Goal: Task Accomplishment & Management: Complete application form

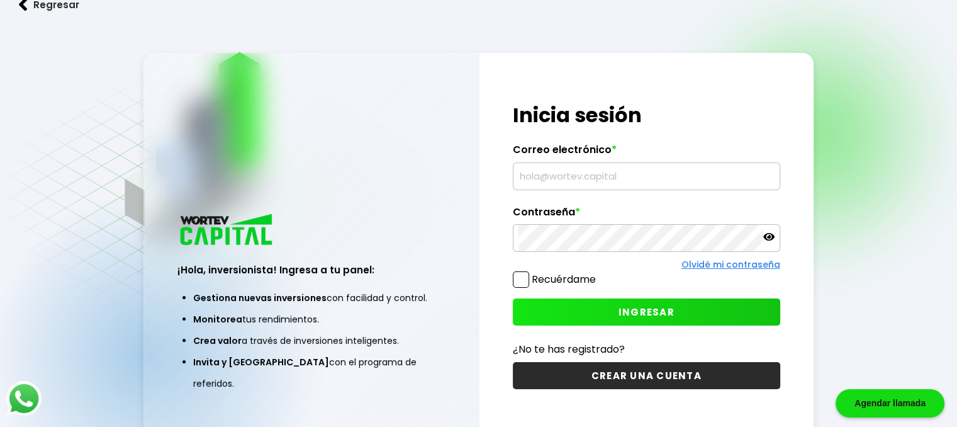
type input "[EMAIL_ADDRESS][DOMAIN_NAME]"
click at [702, 312] on button "INGRESAR" at bounding box center [646, 311] width 267 height 27
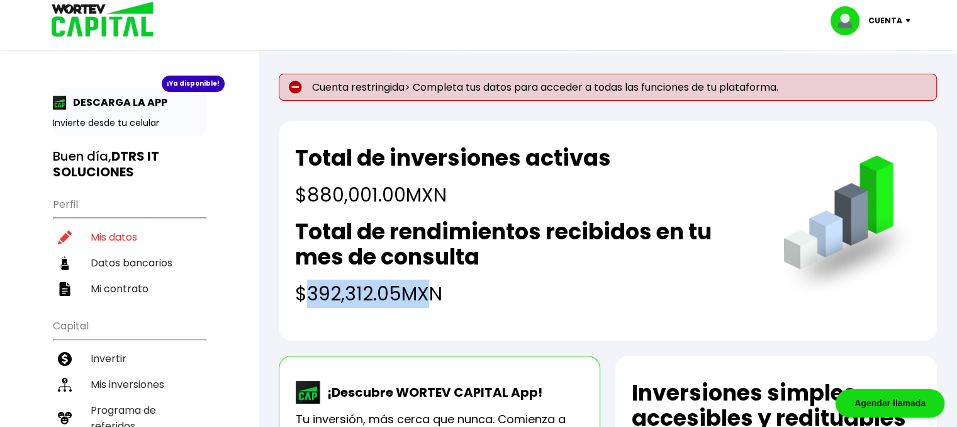
drag, startPoint x: 312, startPoint y: 289, endPoint x: 428, endPoint y: 288, distance: 115.8
click at [427, 288] on h4 "$392,312.05 MXN" at bounding box center [526, 293] width 463 height 28
click at [457, 291] on h4 "$392,312.05 MXN" at bounding box center [526, 293] width 463 height 28
drag, startPoint x: 473, startPoint y: 292, endPoint x: 304, endPoint y: 154, distance: 218.6
click at [289, 149] on div "Total de inversiones activas $880,001.00 MXN Total de rendimientos recibidos en…" at bounding box center [608, 231] width 658 height 220
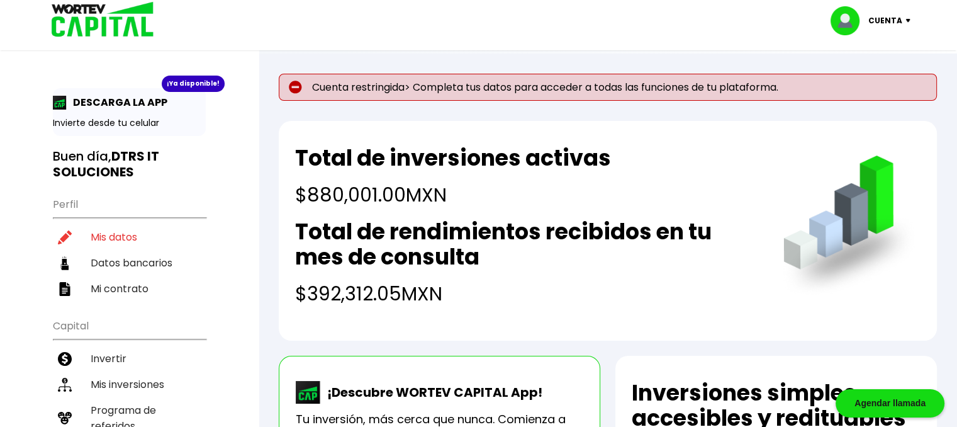
click at [425, 212] on div "Total de inversiones activas $880,001.00 MXN Total de rendimientos recibidos en…" at bounding box center [526, 226] width 463 height 162
drag, startPoint x: 783, startPoint y: 89, endPoint x: 471, endPoint y: 94, distance: 312.1
click at [477, 94] on p "Cuenta restringida> Completa tus datos para acceder a todas las funciones de tu…" at bounding box center [608, 87] width 658 height 27
drag, startPoint x: 369, startPoint y: 91, endPoint x: 416, endPoint y: 91, distance: 47.8
click at [416, 91] on p "Cuenta restringida> Completa tus datos para acceder a todas las funciones de tu…" at bounding box center [608, 87] width 658 height 27
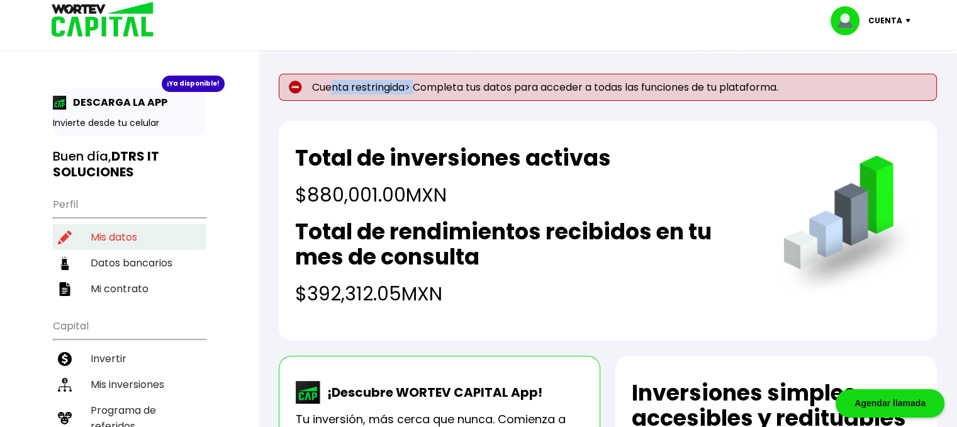
click at [130, 236] on li "Mis datos" at bounding box center [129, 237] width 153 height 26
select select "MX"
select select "Banregio"
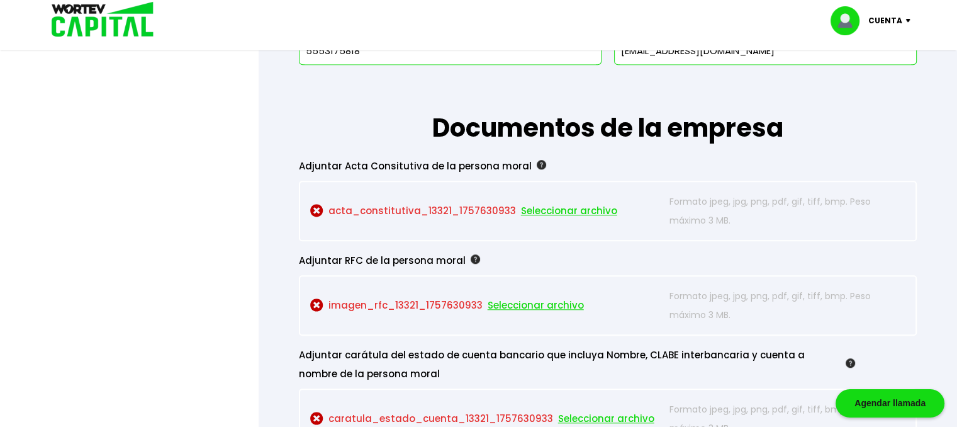
scroll to position [1070, 0]
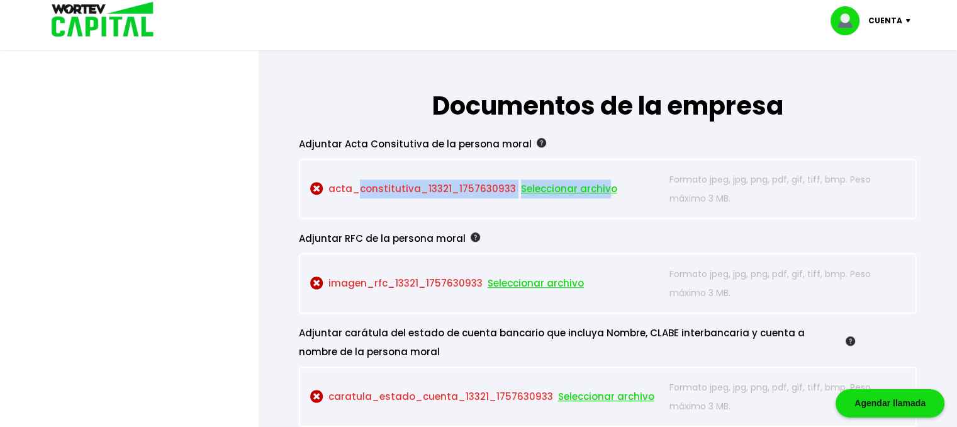
drag, startPoint x: 498, startPoint y: 184, endPoint x: 599, endPoint y: 184, distance: 100.7
click at [599, 184] on p "acta_constitutiva_13321_1757630933 Seleccionar archivo" at bounding box center [487, 189] width 354 height 38
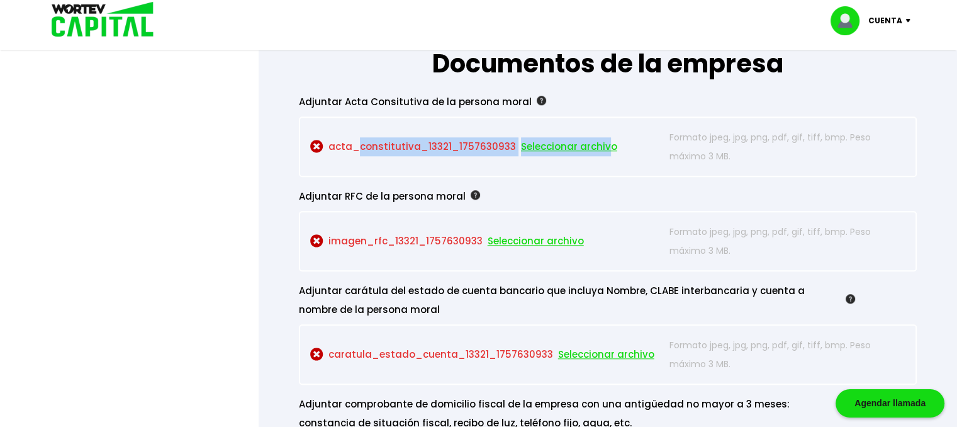
scroll to position [1195, 0]
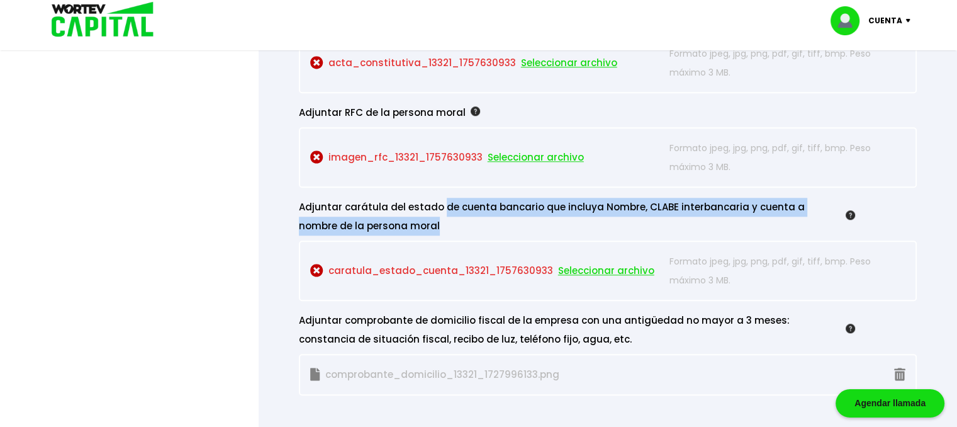
drag, startPoint x: 453, startPoint y: 208, endPoint x: 618, endPoint y: 219, distance: 165.2
click at [618, 219] on div "Adjuntar carátula del estado de cuenta bancario que incluya Nombre, CLABE inter…" at bounding box center [577, 217] width 556 height 38
click at [627, 222] on div "Adjuntar carátula del estado de cuenta bancario que incluya Nombre, CLABE inter…" at bounding box center [577, 217] width 556 height 38
drag, startPoint x: 466, startPoint y: 218, endPoint x: 303, endPoint y: 198, distance: 164.2
click at [303, 198] on div "Adjuntar carátula del estado de cuenta bancario que incluya Nombre, CLABE inter…" at bounding box center [577, 217] width 556 height 38
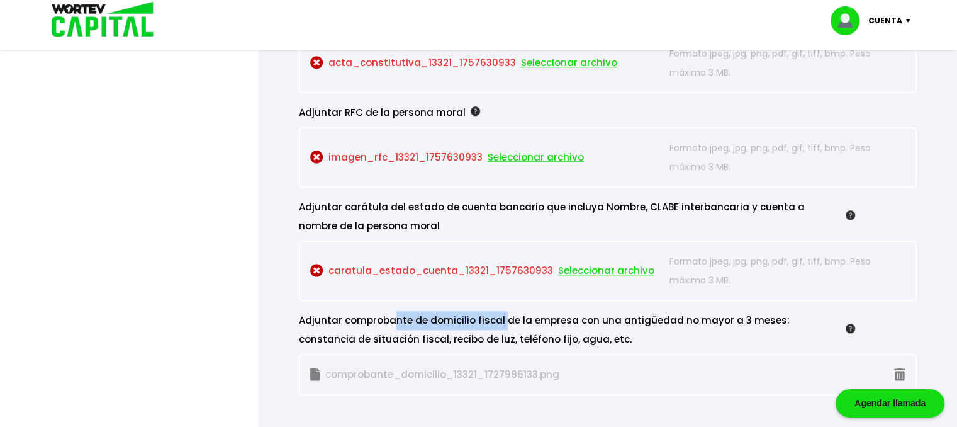
drag, startPoint x: 390, startPoint y: 313, endPoint x: 509, endPoint y: 323, distance: 119.3
click at [509, 323] on div "Adjuntar comprobante de domicilio fiscal de la empresa con una antigüedad no ma…" at bounding box center [577, 330] width 556 height 38
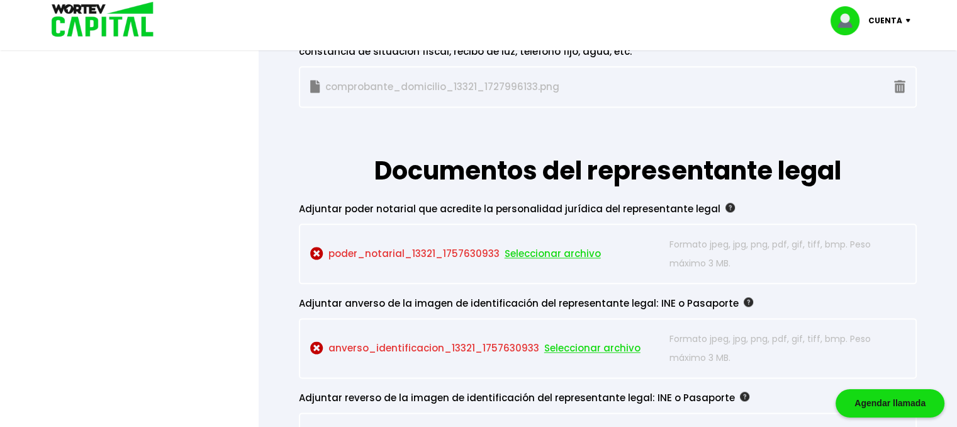
scroll to position [1510, 0]
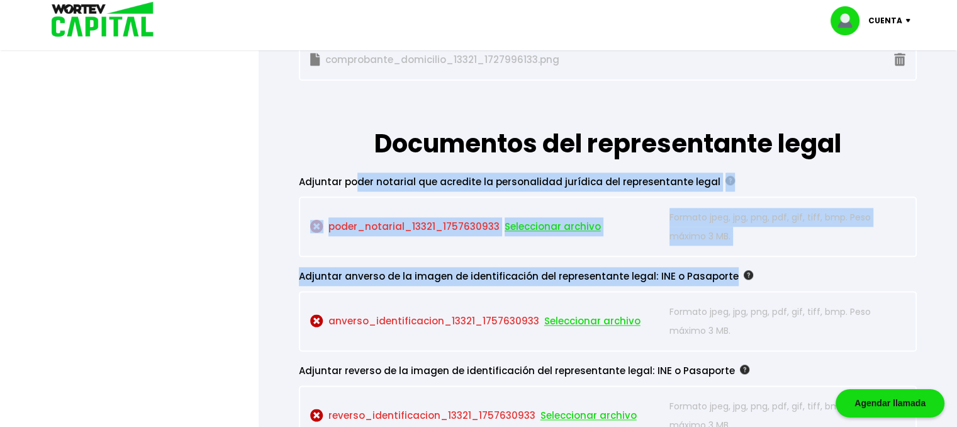
drag, startPoint x: 415, startPoint y: 172, endPoint x: 755, endPoint y: 270, distance: 354.1
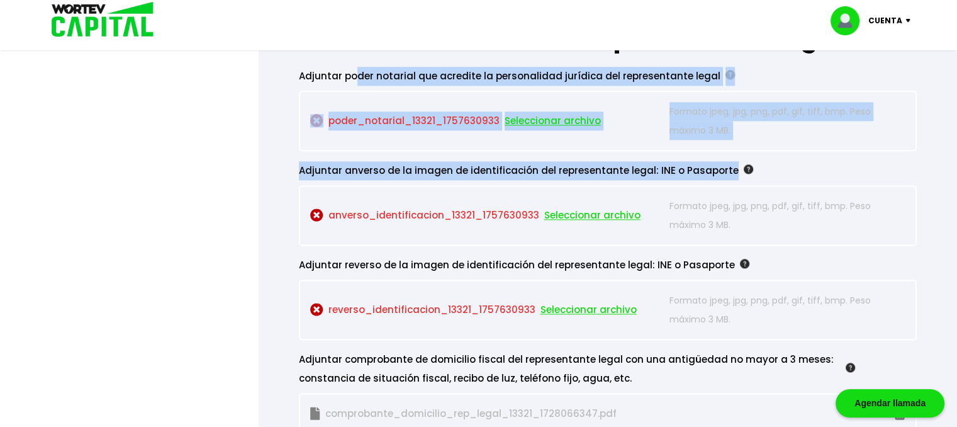
scroll to position [1636, 0]
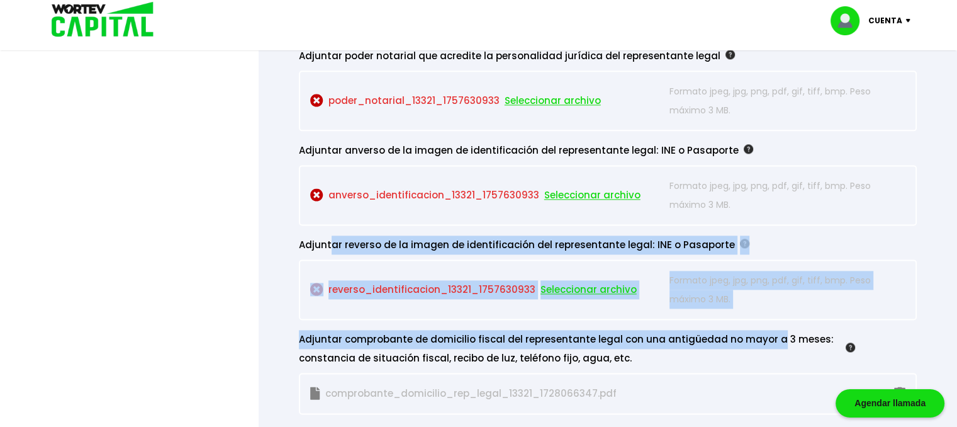
drag, startPoint x: 329, startPoint y: 231, endPoint x: 766, endPoint y: 342, distance: 450.6
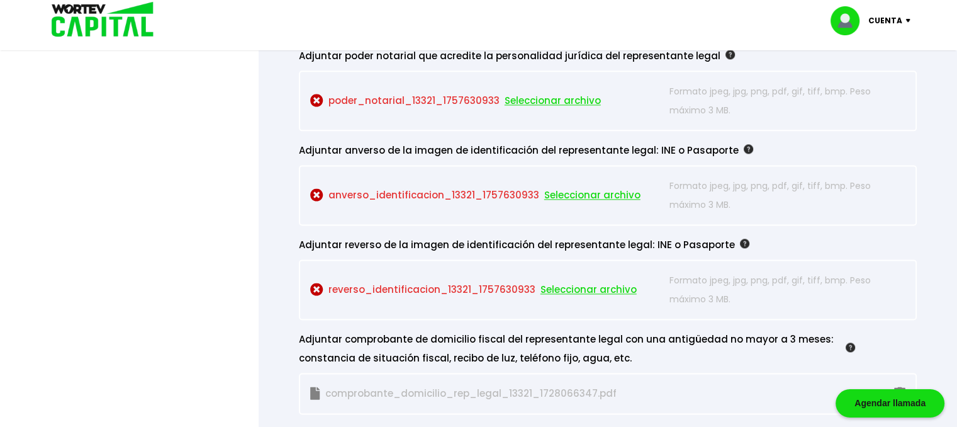
click at [598, 355] on div "Adjuntar comprobante de domicilio fiscal del representante legal con una antigü…" at bounding box center [577, 349] width 556 height 38
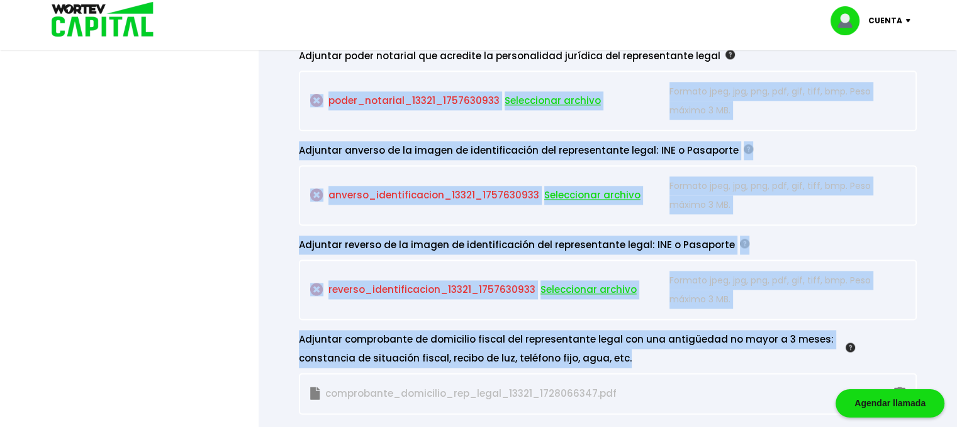
drag, startPoint x: 618, startPoint y: 355, endPoint x: 310, endPoint y: 72, distance: 417.7
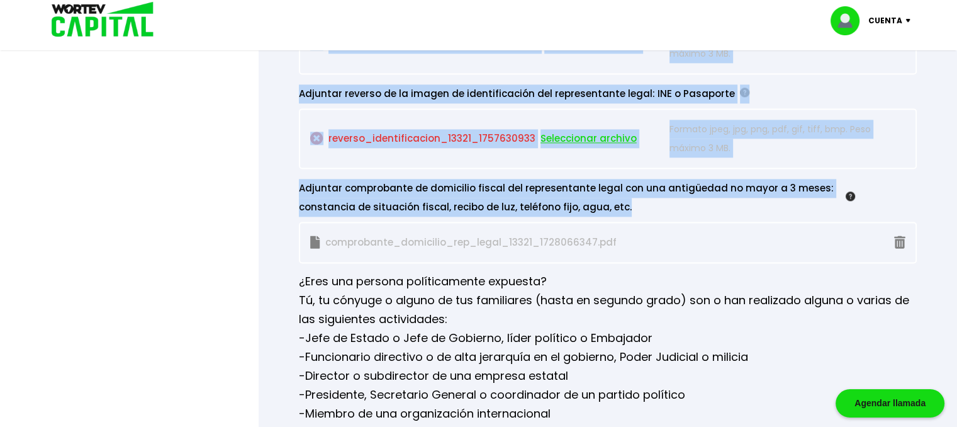
scroll to position [1824, 0]
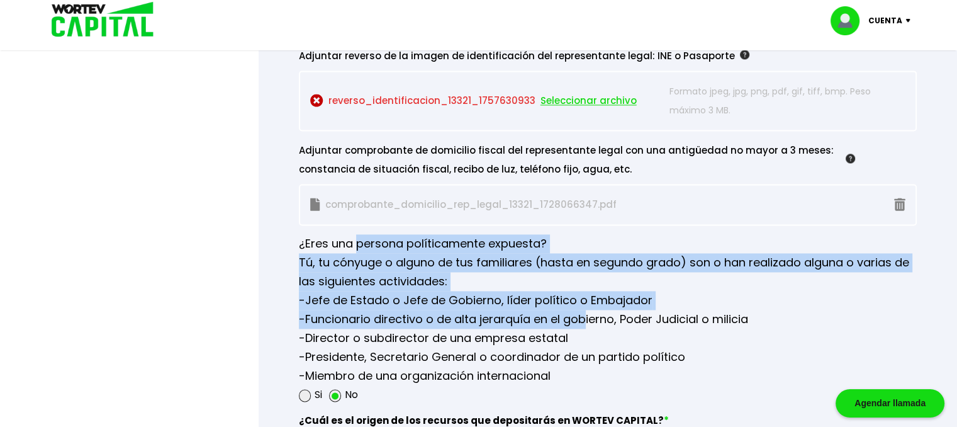
drag, startPoint x: 455, startPoint y: 238, endPoint x: 581, endPoint y: 311, distance: 145.8
click at [581, 310] on div "¿Eres una persona políticamente expuesta? Tú, tu cónyuge o alguno de tus famili…" at bounding box center [608, 314] width 618 height 179
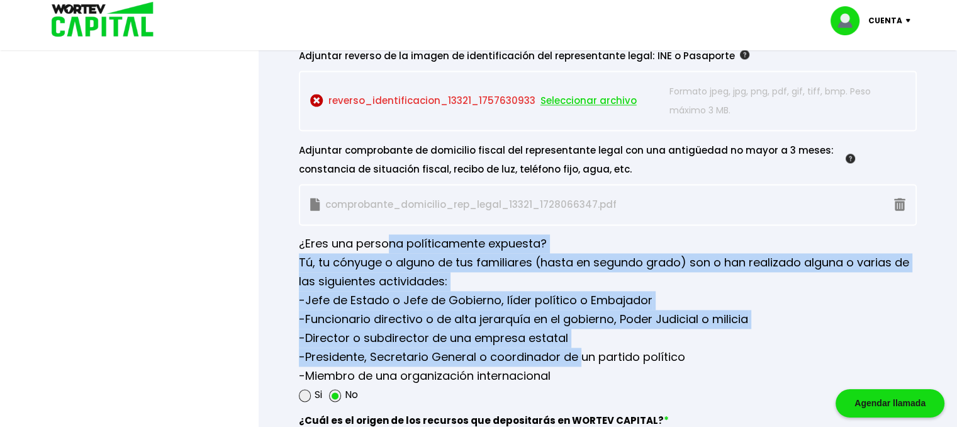
drag, startPoint x: 581, startPoint y: 347, endPoint x: 395, endPoint y: 235, distance: 217.3
click at [383, 233] on div "¿Eres una persona políticamente expuesta? Tú, tu cónyuge o alguno de tus famili…" at bounding box center [608, 314] width 618 height 179
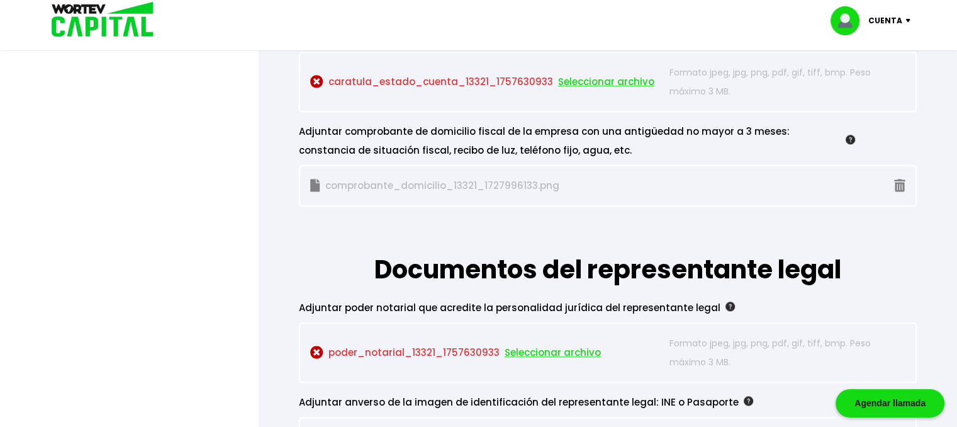
scroll to position [1447, 0]
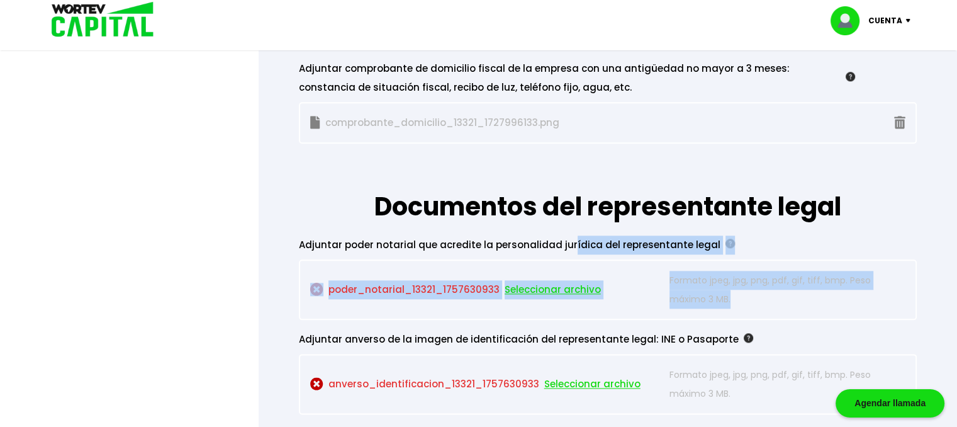
drag, startPoint x: 652, startPoint y: 238, endPoint x: 807, endPoint y: 290, distance: 163.3
click at [807, 290] on div "Adjuntar poder notarial que acredite la personalidad jurídica del representante…" at bounding box center [608, 277] width 618 height 84
click at [768, 289] on p "Formato jpeg, jpg, png, pdf, gif, tiff, bmp. Peso máximo 3 MB." at bounding box center [787, 290] width 236 height 38
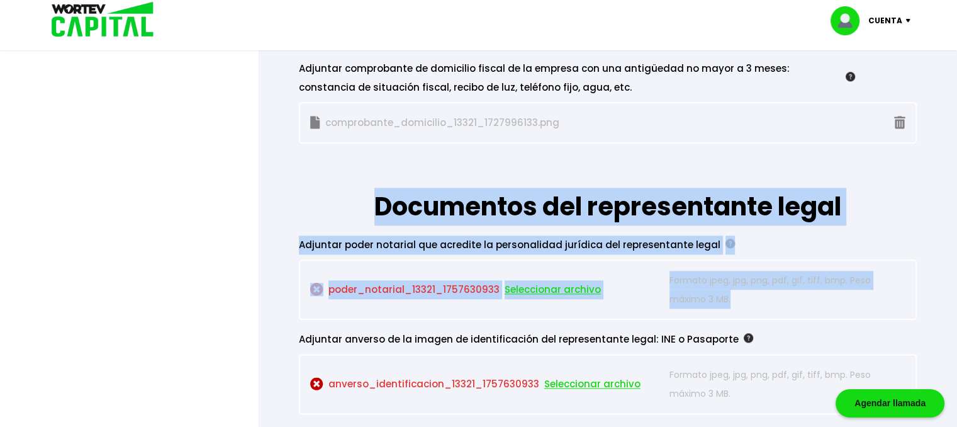
drag, startPoint x: 703, startPoint y: 267, endPoint x: 302, endPoint y: 181, distance: 410.5
click at [413, 201] on h1 "Documentos del representante legal" at bounding box center [608, 184] width 618 height 82
drag, startPoint x: 369, startPoint y: 195, endPoint x: 807, endPoint y: 281, distance: 445.7
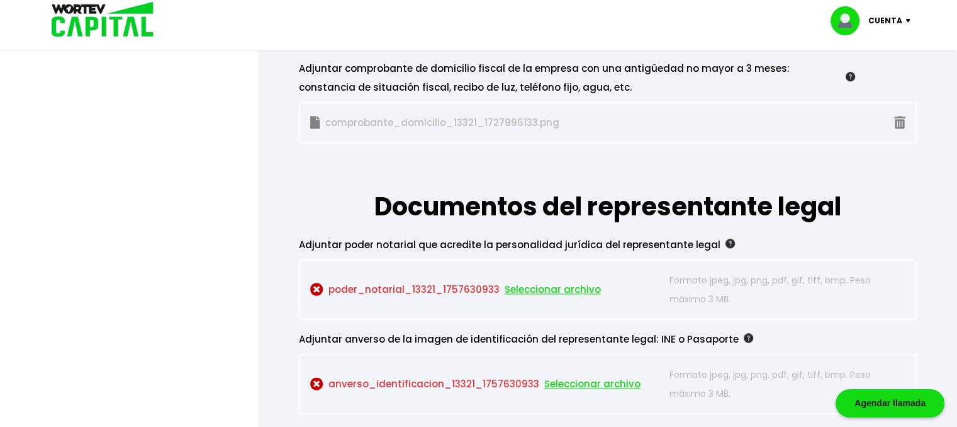
click at [707, 296] on p "Formato jpeg, jpg, png, pdf, gif, tiff, bmp. Peso máximo 3 MB." at bounding box center [787, 290] width 236 height 38
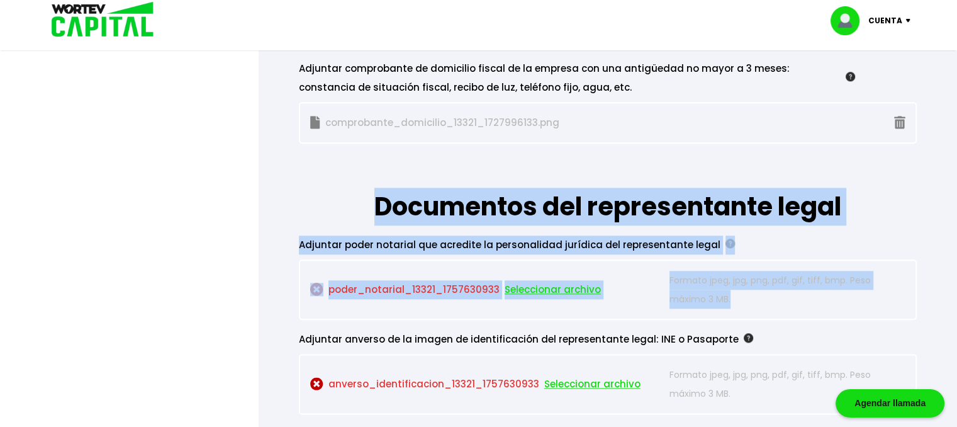
drag, startPoint x: 657, startPoint y: 257, endPoint x: 357, endPoint y: 189, distance: 308.4
click at [393, 201] on h1 "Documentos del representante legal" at bounding box center [608, 184] width 618 height 82
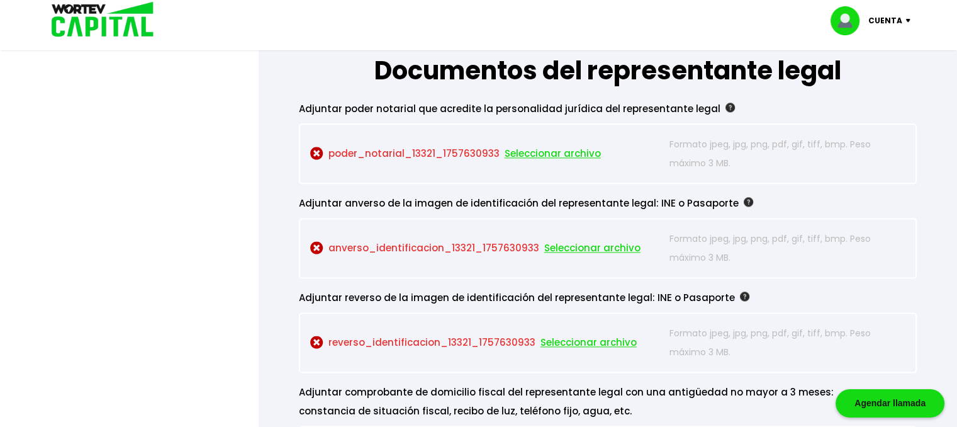
scroll to position [1699, 0]
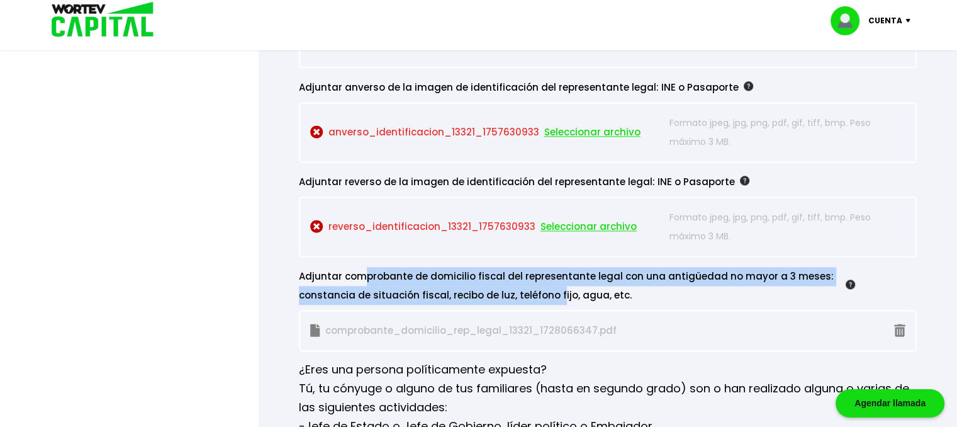
drag, startPoint x: 438, startPoint y: 267, endPoint x: 566, endPoint y: 285, distance: 129.5
click at [566, 285] on div "Adjuntar comprobante de domicilio fiscal del representante legal con una antigü…" at bounding box center [577, 286] width 556 height 38
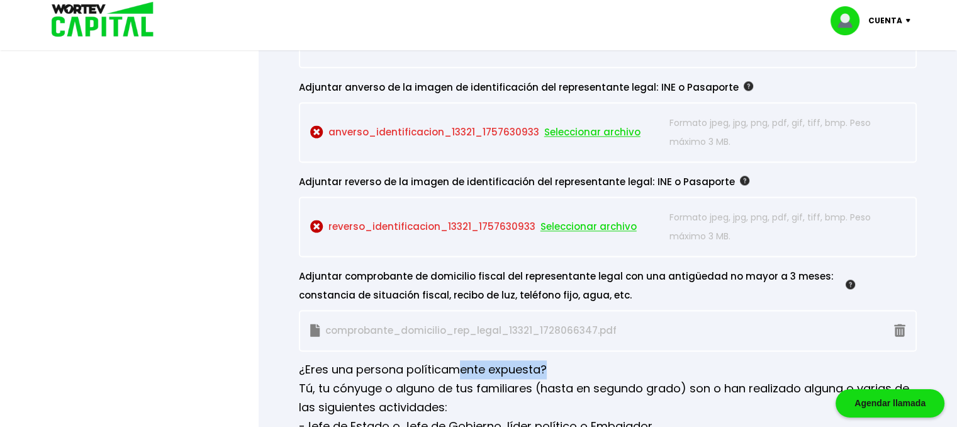
drag, startPoint x: 458, startPoint y: 358, endPoint x: 576, endPoint y: 360, distance: 117.7
click at [566, 360] on p "¿Eres una persona políticamente expuesta?" at bounding box center [608, 369] width 618 height 19
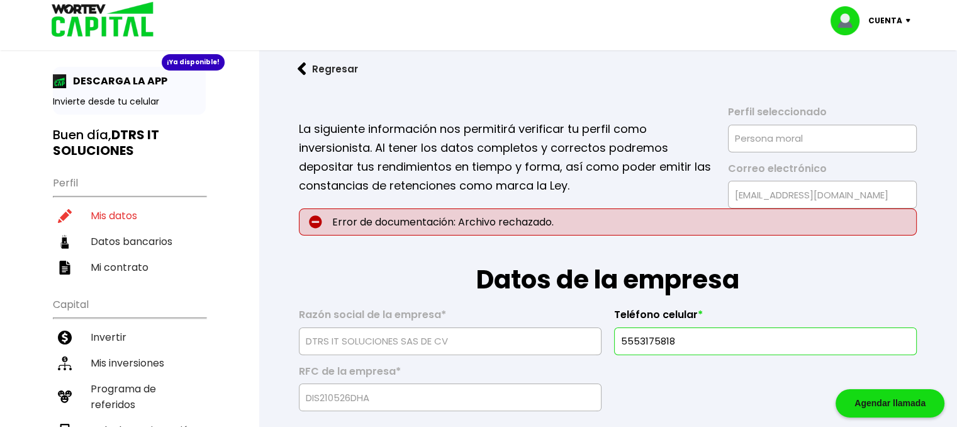
scroll to position [0, 0]
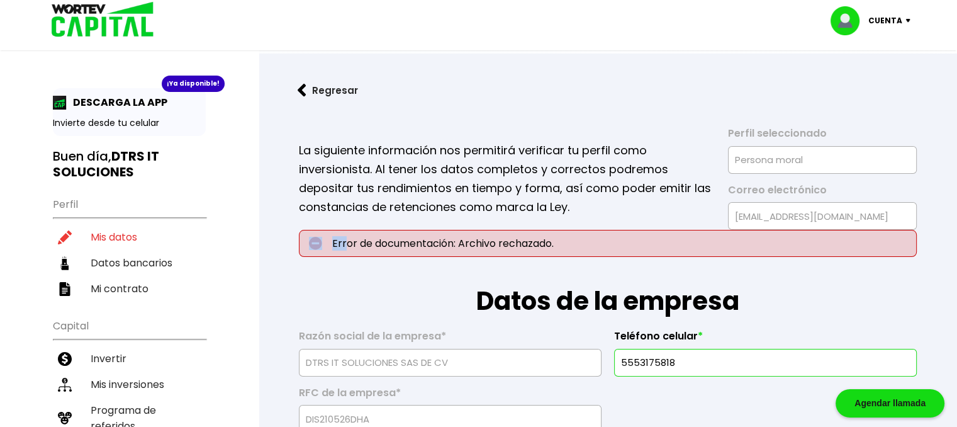
drag, startPoint x: 345, startPoint y: 239, endPoint x: 557, endPoint y: 242, distance: 211.4
click at [557, 242] on p "Error de documentación: Archivo rechazado." at bounding box center [608, 243] width 618 height 27
click at [517, 245] on p "Error de documentación: Archivo rechazado." at bounding box center [608, 243] width 618 height 27
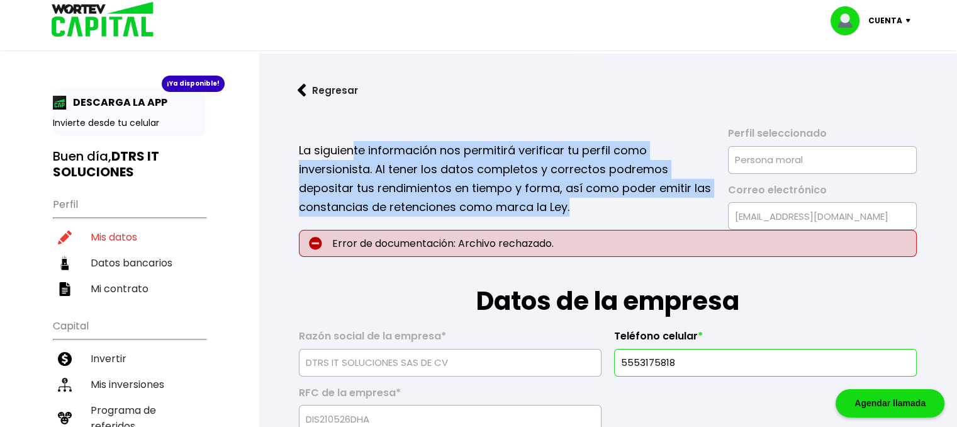
drag, startPoint x: 357, startPoint y: 139, endPoint x: 606, endPoint y: 216, distance: 260.9
click at [606, 216] on div "La siguiente información nos permitirá verificar tu perfil como inversionista. …" at bounding box center [608, 178] width 618 height 103
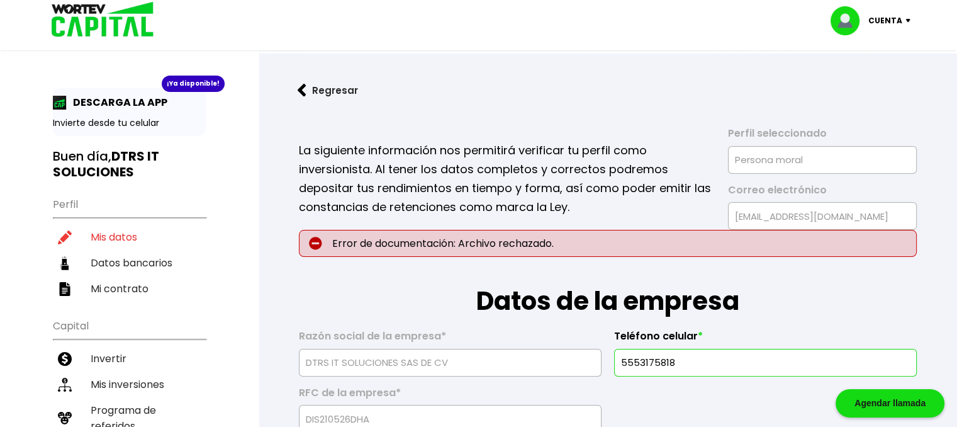
click at [461, 242] on p "Error de documentación: Archivo rechazado." at bounding box center [608, 243] width 618 height 27
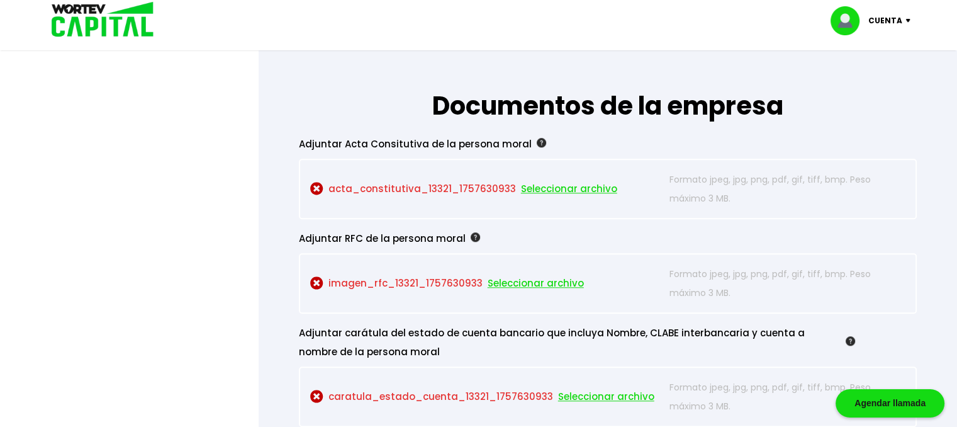
scroll to position [1007, 0]
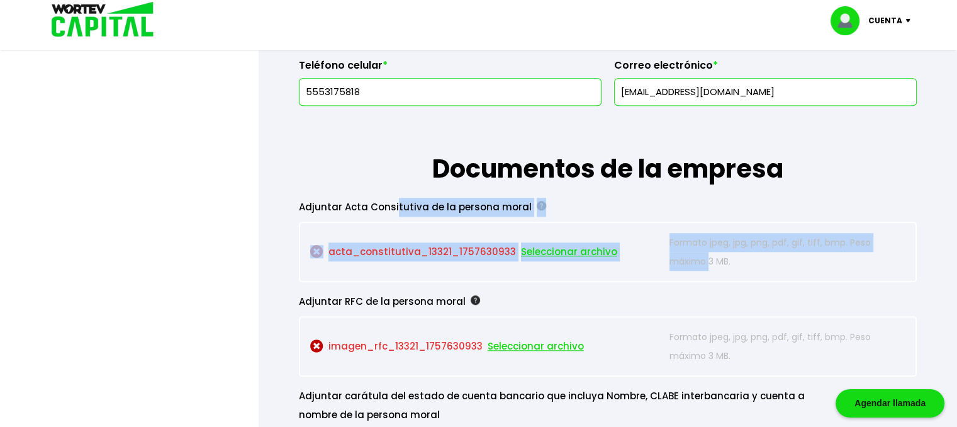
drag, startPoint x: 429, startPoint y: 206, endPoint x: 709, endPoint y: 258, distance: 284.8
click at [708, 258] on div "Adjuntar Acta Consitutiva de la persona moral acta_constitutiva_13321_175763093…" at bounding box center [608, 240] width 618 height 84
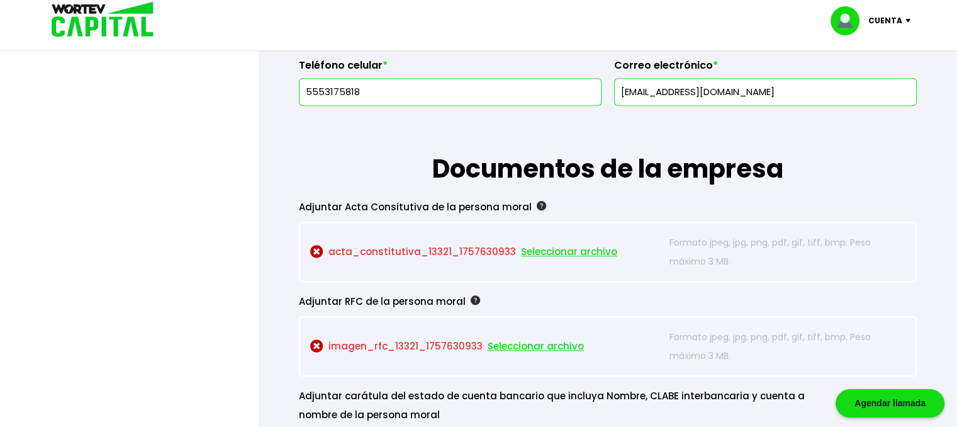
click at [722, 258] on p "Formato jpeg, jpg, png, pdf, gif, tiff, bmp. Peso máximo 3 MB." at bounding box center [787, 252] width 236 height 38
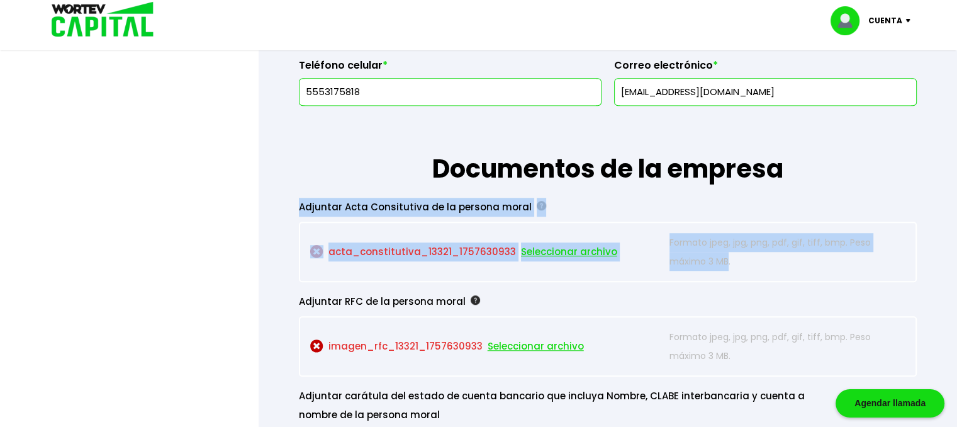
drag, startPoint x: 727, startPoint y: 258, endPoint x: 288, endPoint y: 189, distance: 445.1
click at [284, 189] on form "La siguiente información nos permitirá verificar tu perfil como inversionista. …" at bounding box center [608, 309] width 658 height 2418
click at [344, 199] on div "Adjuntar Acta Consitutiva de la persona moral" at bounding box center [577, 207] width 556 height 19
drag, startPoint x: 300, startPoint y: 201, endPoint x: 732, endPoint y: 257, distance: 435.2
click at [732, 257] on div "Adjuntar Acta Consitutiva de la persona moral acta_constitutiva_13321_175763093…" at bounding box center [608, 240] width 618 height 84
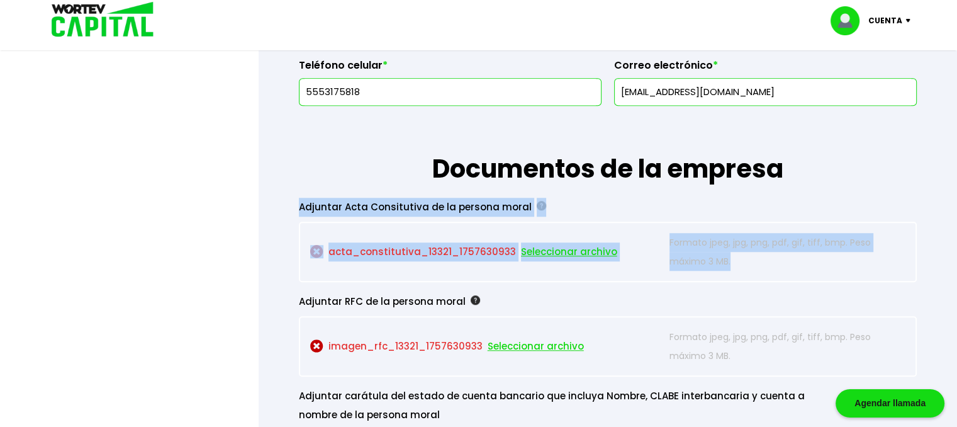
click at [747, 258] on p "Formato jpeg, jpg, png, pdf, gif, tiff, bmp. Peso máximo 3 MB." at bounding box center [787, 252] width 236 height 38
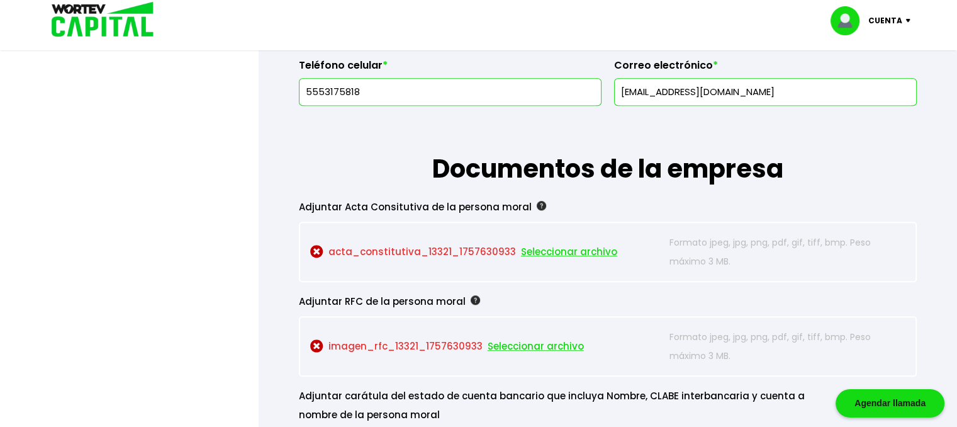
scroll to position [1070, 0]
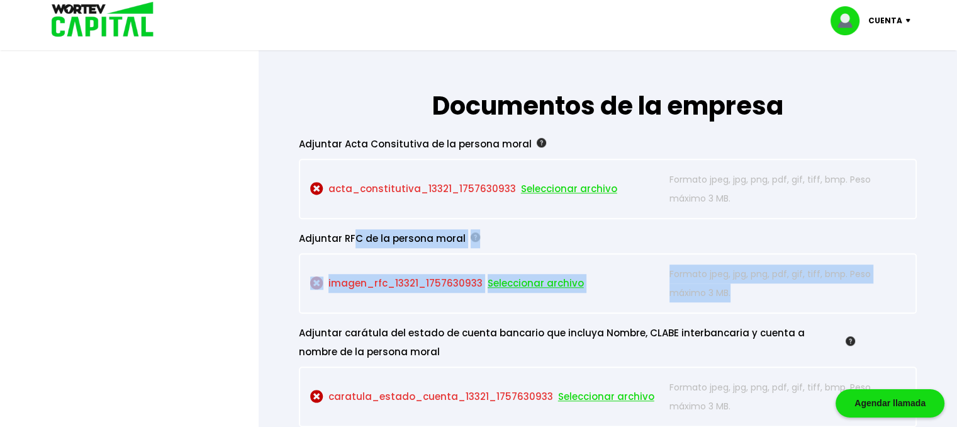
drag, startPoint x: 410, startPoint y: 240, endPoint x: 753, endPoint y: 301, distance: 348.9
click at [753, 301] on div "Adjuntar RFC de la persona moral imagen_rfc_13321_1757630933 Seleccionar archiv…" at bounding box center [608, 271] width 618 height 84
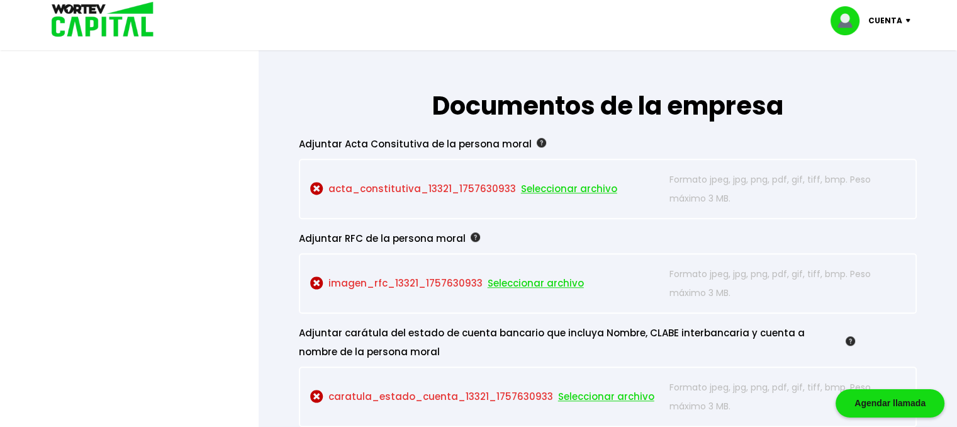
click at [567, 340] on div "Adjuntar carátula del estado de cuenta bancario que incluya Nombre, CLABE inter…" at bounding box center [577, 342] width 556 height 38
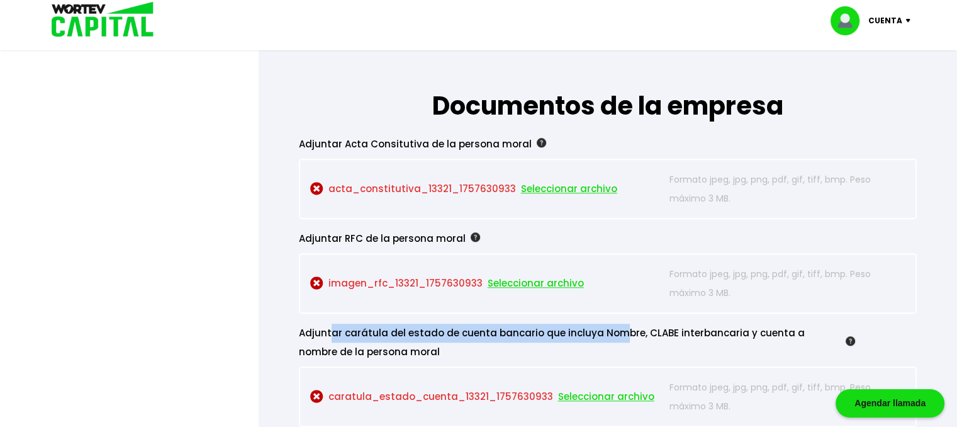
drag, startPoint x: 353, startPoint y: 320, endPoint x: 616, endPoint y: 333, distance: 263.3
click at [616, 333] on div "Adjuntar carátula del estado de cuenta bancario que incluya Nombre, CLABE inter…" at bounding box center [577, 342] width 556 height 38
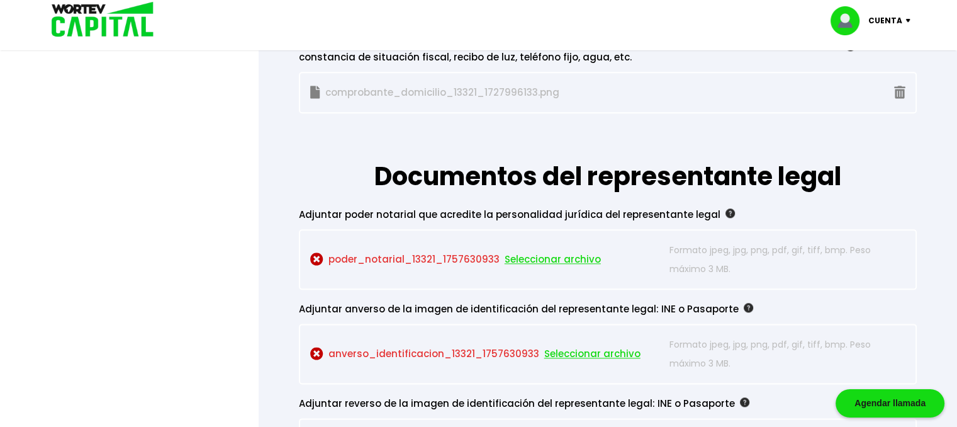
scroll to position [1573, 0]
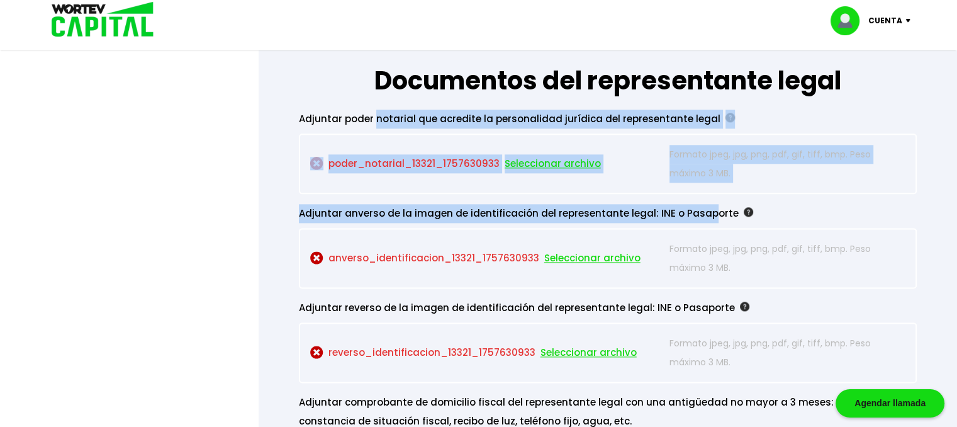
drag, startPoint x: 452, startPoint y: 154, endPoint x: 702, endPoint y: 213, distance: 257.1
click at [695, 204] on div "Adjuntar anverso de la imagen de identificación del representante legal: INE o …" at bounding box center [577, 213] width 556 height 19
click at [694, 211] on div "Adjuntar anverso de la imagen de identificación del representante legal: INE o …" at bounding box center [577, 213] width 556 height 19
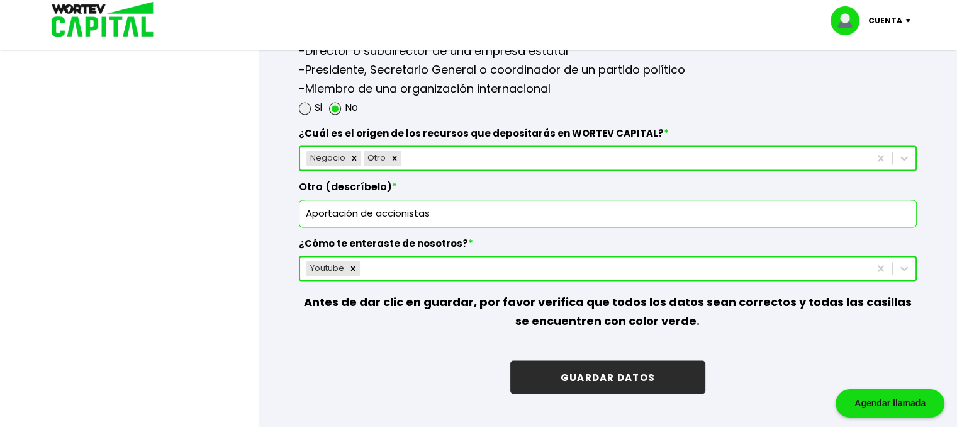
scroll to position [2139, 0]
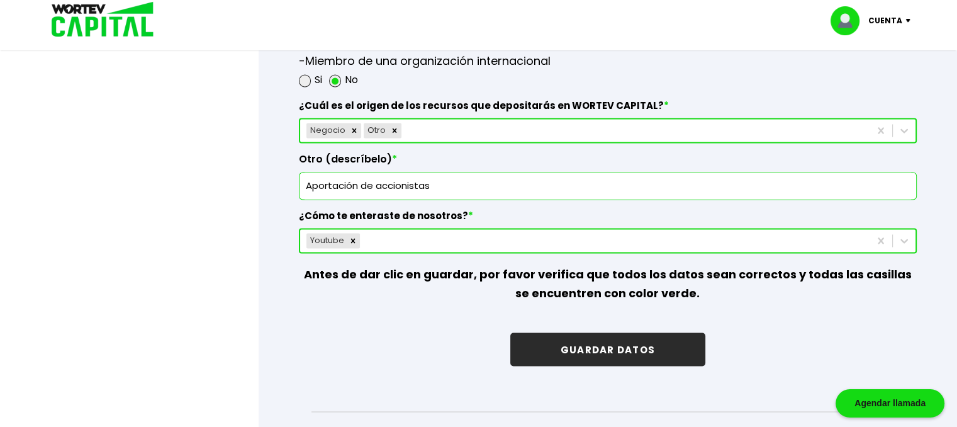
click at [430, 126] on div "Negocio Otro" at bounding box center [584, 130] width 569 height 20
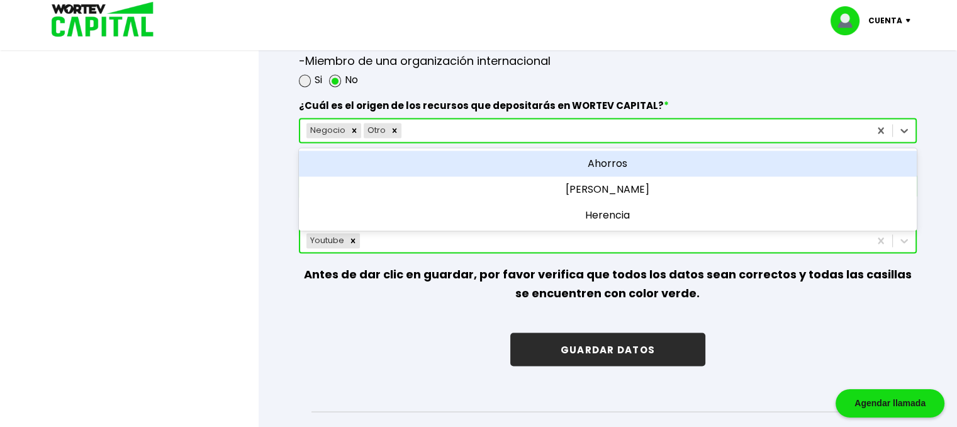
click at [736, 89] on div "¿Cuál es el origen de los recursos que depositarás en WORTEV CAPITAL? * option …" at bounding box center [608, 116] width 618 height 54
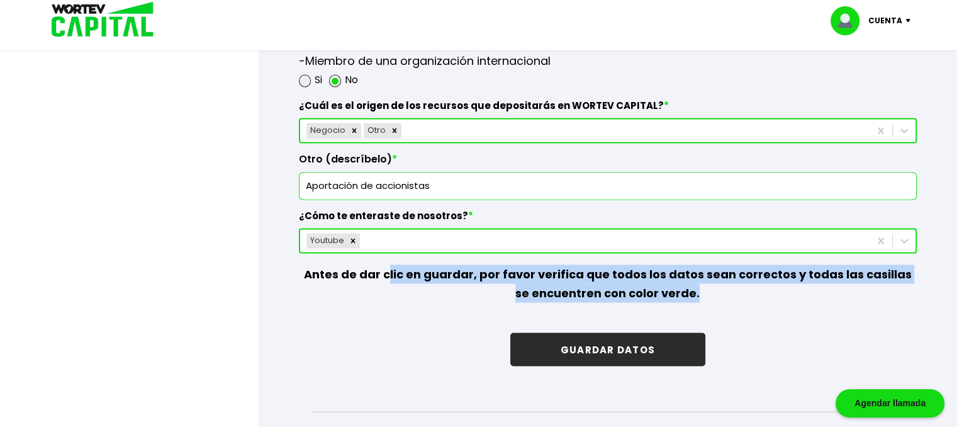
drag, startPoint x: 444, startPoint y: 267, endPoint x: 721, endPoint y: 298, distance: 279.1
click at [721, 298] on p "Antes de dar clic en guardar, por favor verifica que todos los datos sean corre…" at bounding box center [608, 283] width 618 height 60
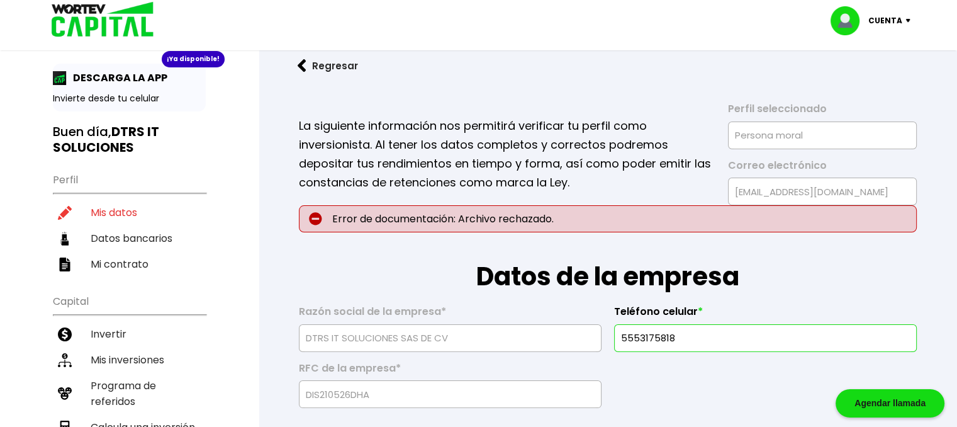
scroll to position [0, 0]
